Goal: Task Accomplishment & Management: Use online tool/utility

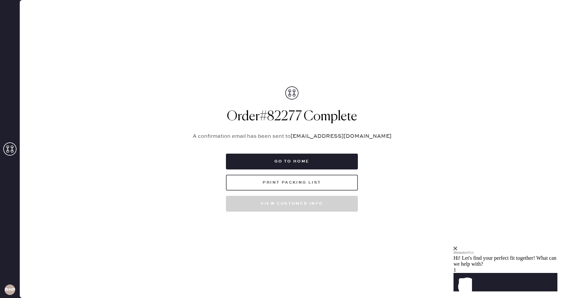
click at [317, 184] on button "Print Packing List" at bounding box center [292, 183] width 132 height 16
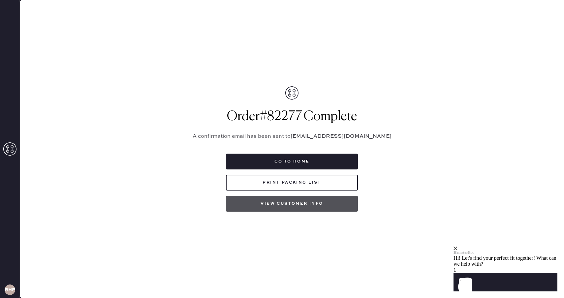
click at [296, 204] on button "View customer info" at bounding box center [292, 204] width 132 height 16
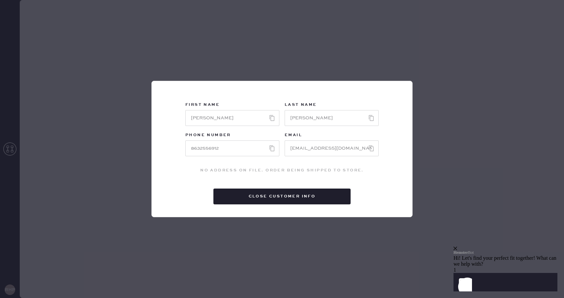
click at [356, 55] on div "First Name Last Name Phone Number Email No address on File. Order being shipped…" at bounding box center [282, 149] width 564 height 298
click at [257, 199] on button "Close Customer Info" at bounding box center [282, 197] width 137 height 16
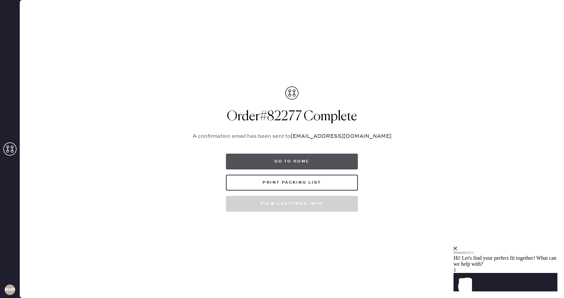
click at [271, 162] on button "Go to home" at bounding box center [292, 162] width 132 height 16
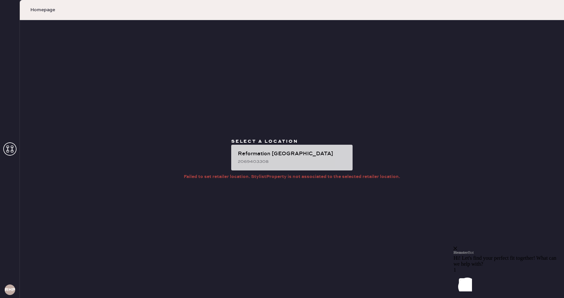
click at [315, 161] on div "2069403308" at bounding box center [293, 161] width 110 height 7
click at [315, 147] on div "Reformation Hyde Park 2069403308" at bounding box center [291, 158] width 121 height 26
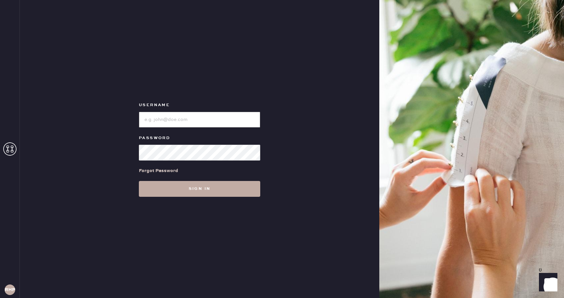
type input "reformationhydepark"
click at [232, 192] on button "Sign in" at bounding box center [199, 189] width 121 height 16
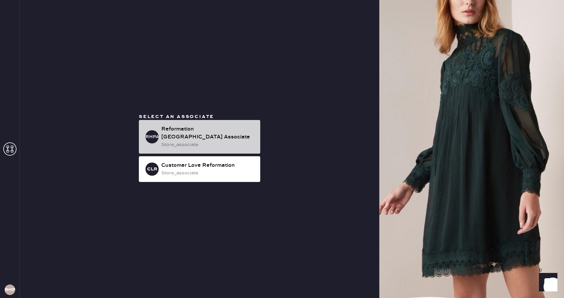
click at [237, 141] on div "store_associate" at bounding box center [208, 144] width 94 height 7
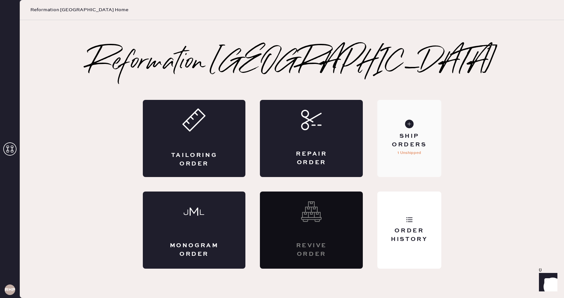
click at [425, 157] on div "Ship Orders 1 Unshipped" at bounding box center [410, 138] width 64 height 77
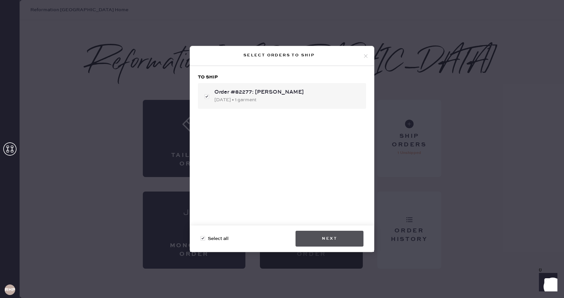
click at [325, 244] on button "Next" at bounding box center [330, 239] width 68 height 16
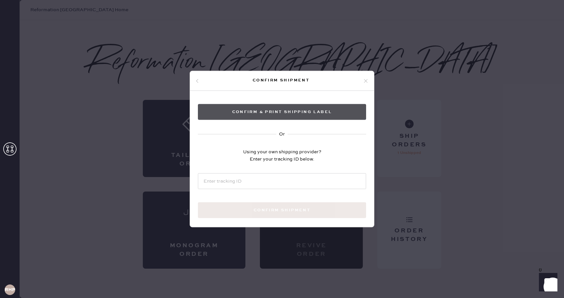
click at [302, 116] on button "Confirm & Print shipping label" at bounding box center [282, 112] width 168 height 16
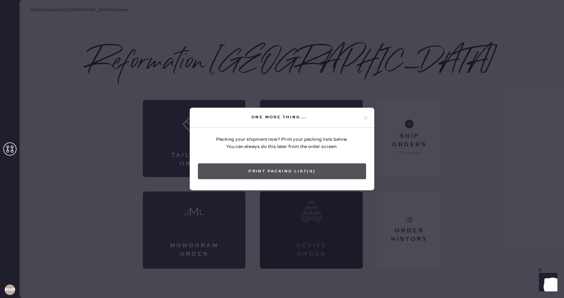
click at [305, 170] on button "Print Packing List(s)" at bounding box center [282, 172] width 168 height 16
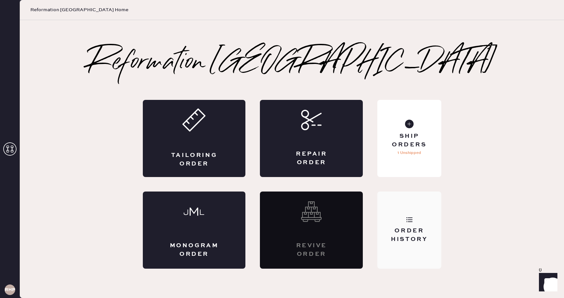
click at [415, 207] on div "Order History" at bounding box center [410, 230] width 64 height 77
click at [408, 216] on div "Order History" at bounding box center [410, 230] width 64 height 77
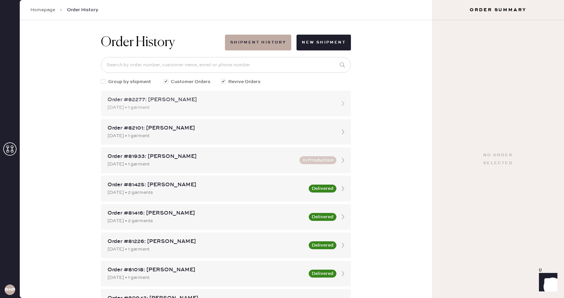
click at [277, 101] on div "Order #82277: [PERSON_NAME]" at bounding box center [220, 100] width 225 height 8
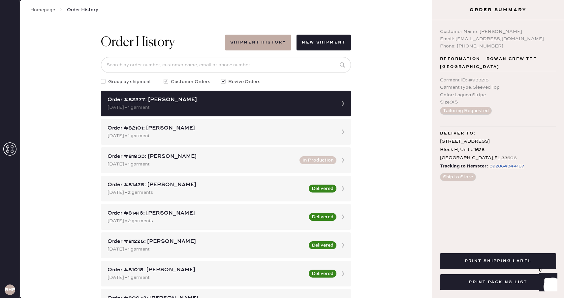
click at [277, 101] on div "Order #82277: [PERSON_NAME]" at bounding box center [220, 100] width 225 height 8
click at [514, 260] on button "Print Shipping Label" at bounding box center [498, 262] width 116 height 16
